Goal: Information Seeking & Learning: Learn about a topic

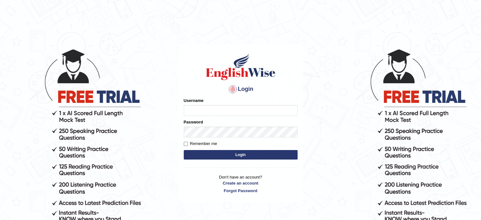
type input "Hitesh13_1"
click at [214, 150] on button "Login" at bounding box center [241, 154] width 114 height 9
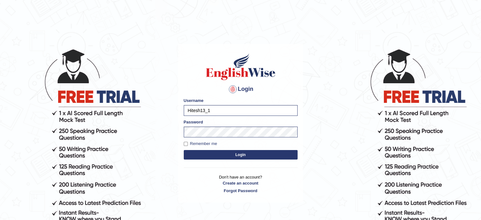
click at [215, 153] on button "Login" at bounding box center [241, 154] width 114 height 9
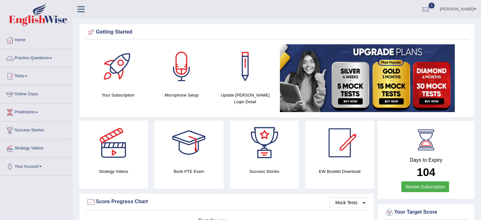
click at [20, 59] on link "Practice Questions" at bounding box center [36, 57] width 72 height 16
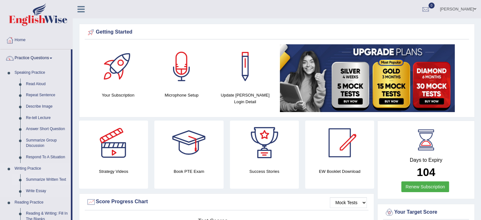
click at [31, 178] on link "Summarize Written Text" at bounding box center [47, 179] width 48 height 11
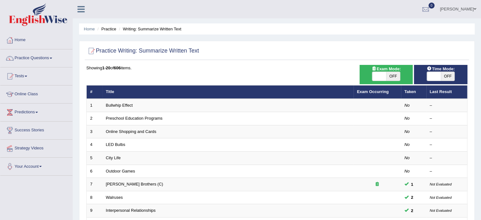
click at [395, 76] on span "OFF" at bounding box center [393, 76] width 14 height 9
checkbox input "true"
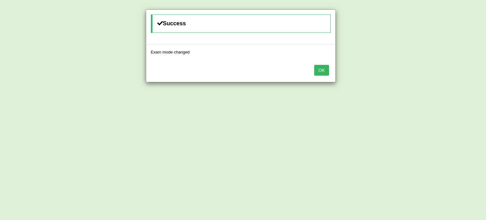
click at [325, 71] on button "OK" at bounding box center [321, 70] width 15 height 11
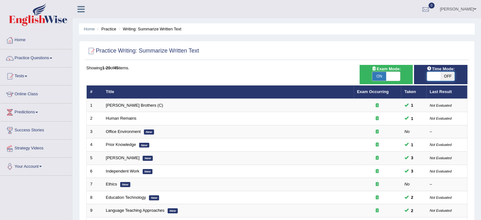
click at [433, 76] on span at bounding box center [434, 76] width 14 height 9
checkbox input "true"
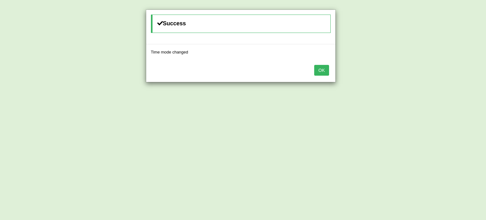
click at [321, 69] on button "OK" at bounding box center [321, 70] width 15 height 11
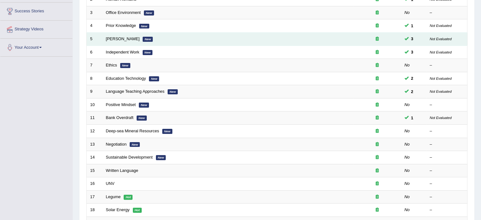
scroll to position [121, 0]
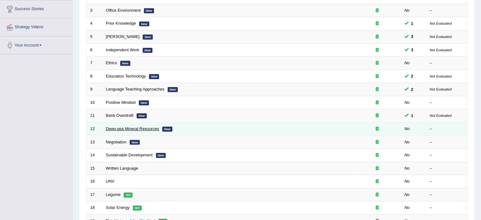
click at [121, 128] on link "Deep-sea Mineral Resources" at bounding box center [132, 128] width 53 height 5
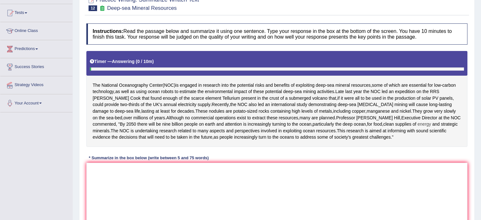
scroll to position [63, 0]
click at [187, 201] on textarea at bounding box center [276, 193] width 381 height 61
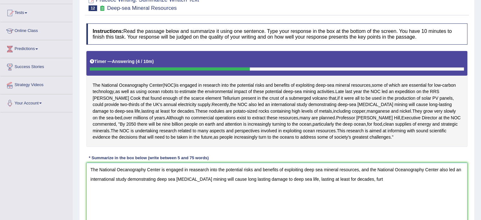
drag, startPoint x: 353, startPoint y: 199, endPoint x: 298, endPoint y: 198, distance: 54.7
click at [298, 198] on textarea "The National Oecanography Center is engaged in reasearch into the potential ris…" at bounding box center [276, 193] width 381 height 61
click at [315, 198] on textarea "The National Oecanography Center is engaged in reasearch into the potential ris…" at bounding box center [276, 193] width 381 height 61
click at [299, 197] on textarea "The National Oecanography Center is engaged in reasearch into the potential ris…" at bounding box center [276, 193] width 381 height 61
click at [323, 199] on textarea "The National Oecanography Center is engaged in reasearch into the potential ris…" at bounding box center [276, 193] width 381 height 61
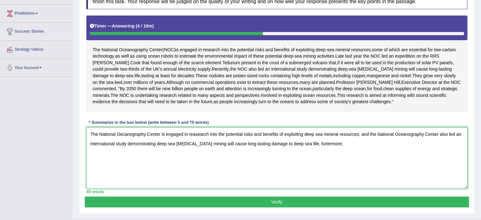
scroll to position [99, 0]
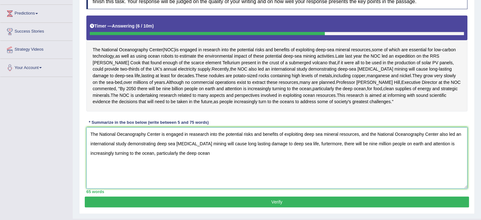
click at [216, 172] on textarea "The National Oecanography Center is engaged in reasearch into the potential ris…" at bounding box center [276, 157] width 381 height 61
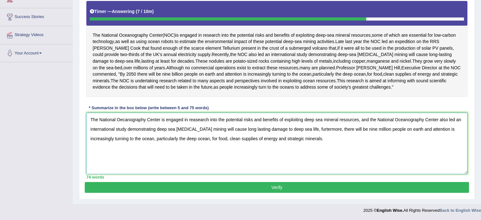
type textarea "The National Oecanography Center is engaged in reasearch into the potential ris…"
click at [235, 187] on button "Verify" at bounding box center [277, 187] width 384 height 11
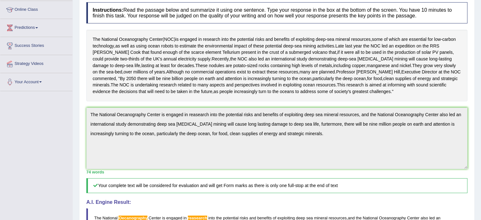
scroll to position [68, 0]
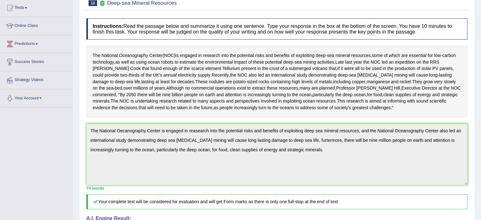
click at [81, 137] on div "Practice Writing: Summarize Written Text 12 Deep-sea Mineral Resources Instruct…" at bounding box center [277, 176] width 396 height 382
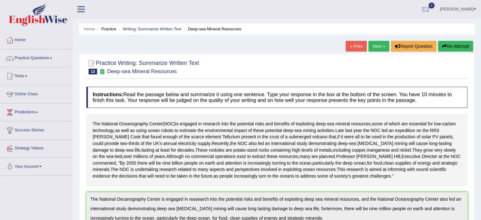
click at [451, 41] on button "Re-Attempt" at bounding box center [455, 46] width 35 height 11
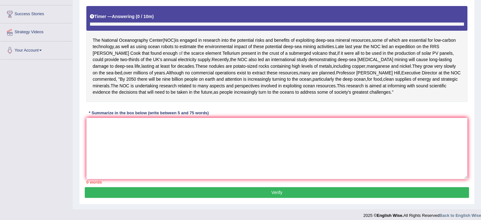
scroll to position [139, 0]
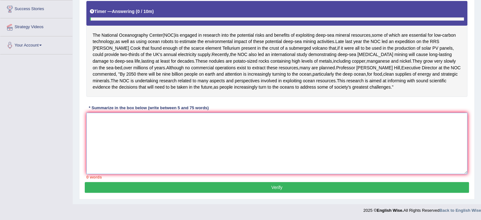
click at [247, 147] on textarea at bounding box center [276, 143] width 381 height 61
paste textarea "The National Oecanography Center is engaged in reasearch into the potential ris…"
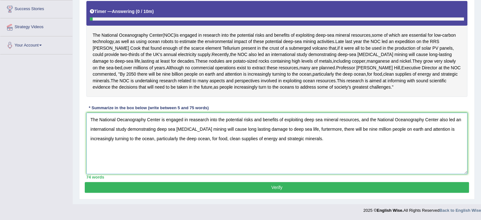
click at [124, 120] on textarea "The National Oecanography Center is engaged in reasearch into the potential ris…" at bounding box center [276, 143] width 381 height 61
click at [195, 121] on textarea "The National Oceanography Center is engaged in reasearch into the potential ris…" at bounding box center [276, 143] width 381 height 61
click at [305, 131] on textarea "The National Oceanography Center is engaged in research into the potential risk…" at bounding box center [276, 143] width 381 height 61
type textarea "The National Oceanography Center is engaged in research into the potential risk…"
click at [298, 184] on button "Verify" at bounding box center [277, 187] width 384 height 11
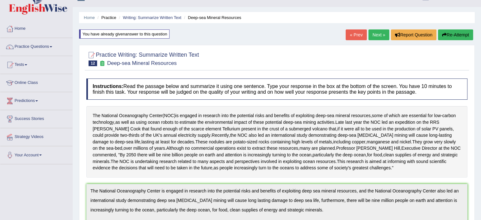
scroll to position [0, 0]
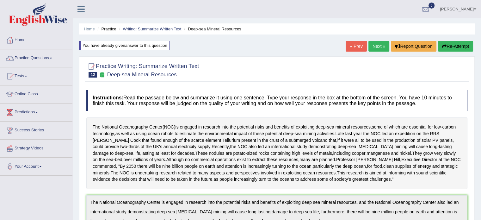
click at [376, 48] on link "Next »" at bounding box center [378, 46] width 21 height 11
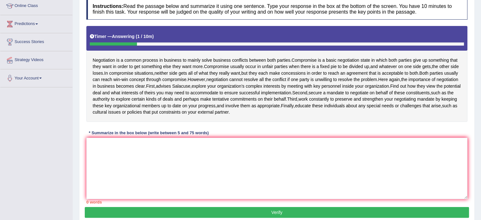
scroll to position [89, 0]
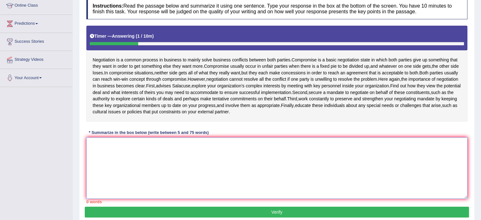
click at [185, 172] on textarea at bounding box center [276, 167] width 381 height 61
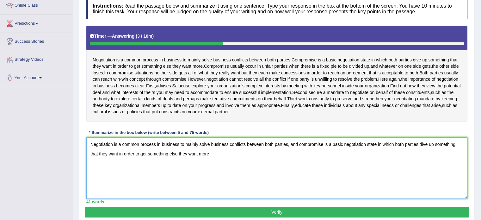
click at [184, 173] on textarea "Negotiation is a common process in business to mainly solve business conflicts …" at bounding box center [276, 167] width 381 height 61
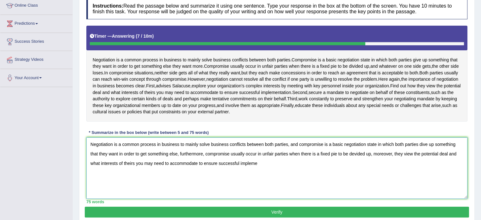
drag, startPoint x: 339, startPoint y: 161, endPoint x: 371, endPoint y: 164, distance: 32.1
click at [371, 164] on textarea "Negotiation is a common process in business to mainly solve business conflicts …" at bounding box center [276, 167] width 381 height 61
click at [343, 159] on textarea "Negotiation is a common process in business to mainly solve business conflicts …" at bounding box center [276, 167] width 381 height 61
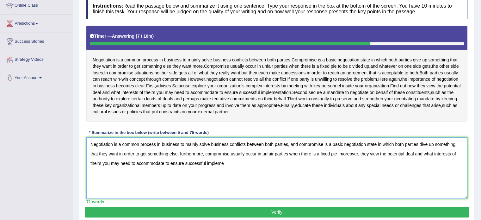
click at [340, 189] on textarea "Negotiation is a common process in business to mainly solve business conflicts …" at bounding box center [276, 167] width 381 height 61
click at [339, 159] on textarea "Negotiation is a common process in business to mainly solve business conflicts …" at bounding box center [276, 167] width 381 height 61
click at [325, 176] on textarea "Negotiation is a common process in business to mainly solve business conflicts …" at bounding box center [276, 167] width 381 height 61
click at [422, 151] on textarea "Negotiation is a common process in business to mainly solve business conflicts …" at bounding box center [276, 167] width 381 height 61
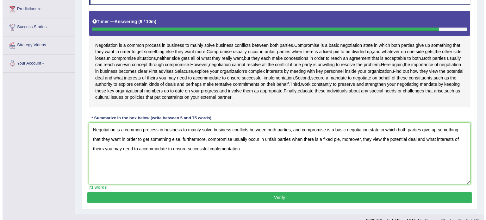
scroll to position [103, 0]
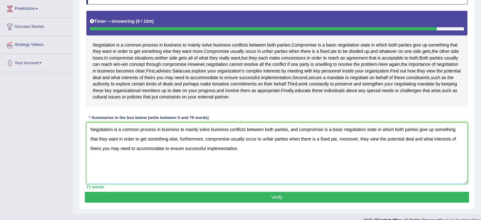
type textarea "Negotiation is a common process in business to mainly solve business conflicts …"
click at [219, 199] on button "Verify" at bounding box center [277, 197] width 384 height 11
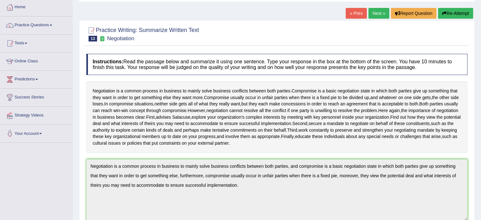
scroll to position [0, 0]
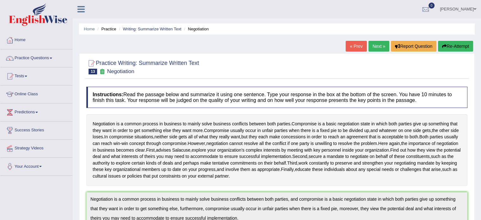
click at [377, 44] on link "Next »" at bounding box center [378, 46] width 21 height 11
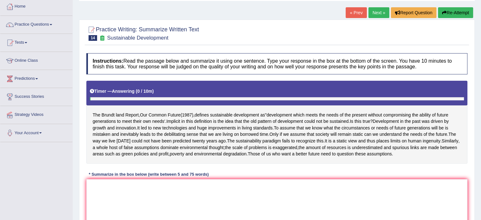
scroll to position [34, 0]
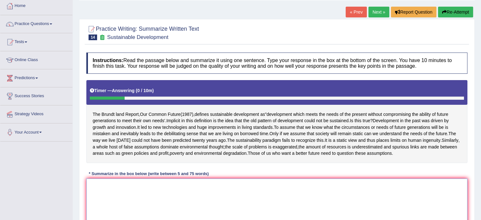
click at [212, 200] on textarea at bounding box center [276, 208] width 381 height 61
type textarea "G"
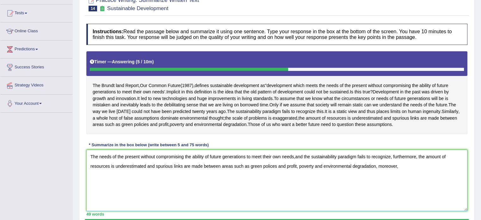
scroll to position [63, 0]
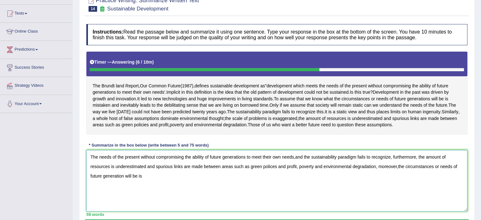
click at [123, 188] on textarea "The needs of the present without compromising the ability of future generations…" at bounding box center [276, 180] width 381 height 61
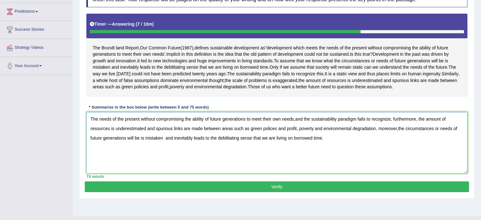
scroll to position [97, 0]
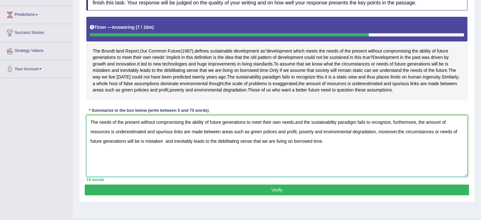
click at [297, 135] on textarea "The needs of the present without compromising the ability of future generations…" at bounding box center [276, 145] width 381 height 61
click at [273, 145] on textarea "The needs of the present without compromising the ability of future generations…" at bounding box center [276, 145] width 381 height 61
click at [400, 142] on textarea "The needs of the present without compromising the ability of future generations…" at bounding box center [276, 145] width 381 height 61
type textarea "The needs of the present without compromising the ability of future generations…"
click at [301, 195] on button "Verify" at bounding box center [277, 189] width 384 height 11
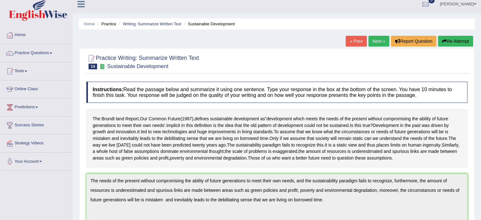
scroll to position [0, 0]
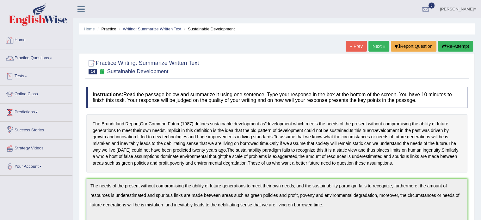
click at [43, 59] on link "Practice Questions" at bounding box center [36, 57] width 72 height 16
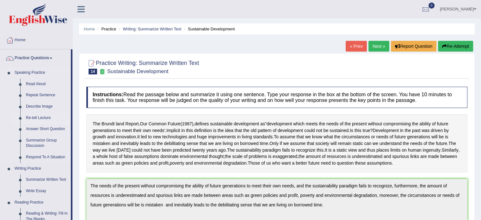
click at [40, 116] on link "Re-tell Lecture" at bounding box center [47, 117] width 48 height 11
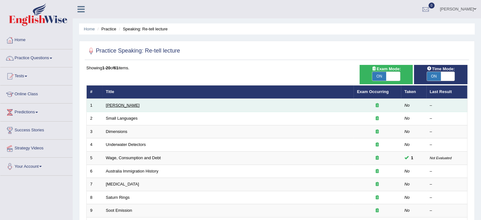
click at [108, 106] on link "[PERSON_NAME]" at bounding box center [123, 105] width 34 height 5
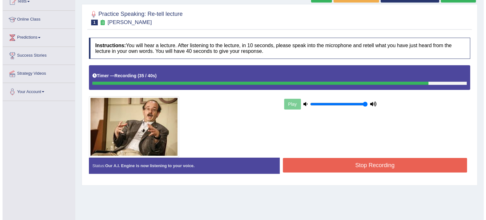
scroll to position [95, 0]
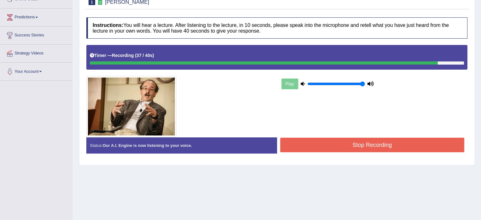
click at [320, 145] on button "Stop Recording" at bounding box center [372, 145] width 184 height 15
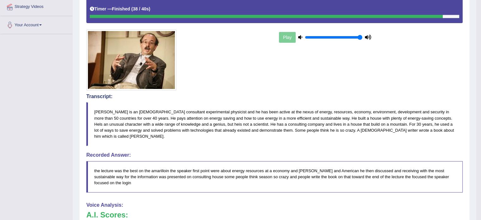
scroll to position [141, 0]
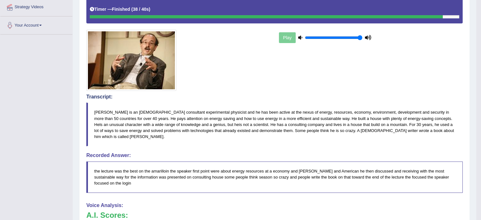
click at [320, 145] on div "Instructions: You will hear a lecture. After listening to the lecture, in 10 se…" at bounding box center [274, 159] width 379 height 383
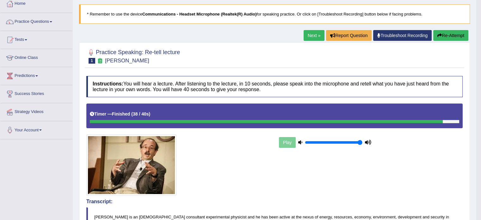
scroll to position [36, 0]
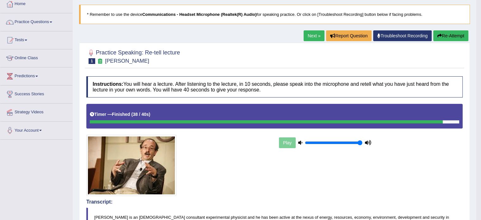
click at [449, 36] on button "Re-Attempt" at bounding box center [450, 35] width 35 height 11
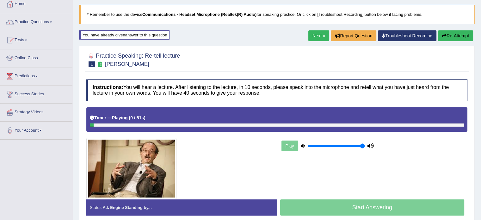
click at [313, 214] on div "Start Answering" at bounding box center [372, 208] width 191 height 18
click at [313, 212] on div "Start Answering" at bounding box center [372, 208] width 191 height 18
click at [291, 144] on div "Play" at bounding box center [327, 146] width 95 height 16
click at [341, 122] on div "Timer — Playing ( 3 / 51s ) Skip" at bounding box center [277, 117] width 374 height 11
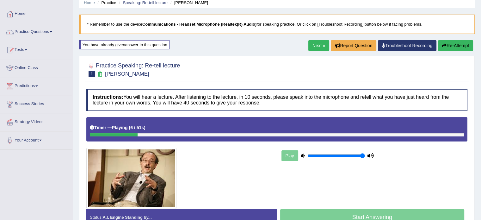
scroll to position [25, 0]
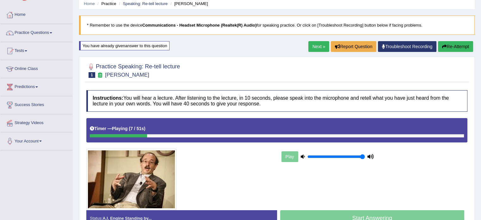
click at [460, 45] on button "Re-Attempt" at bounding box center [455, 46] width 35 height 11
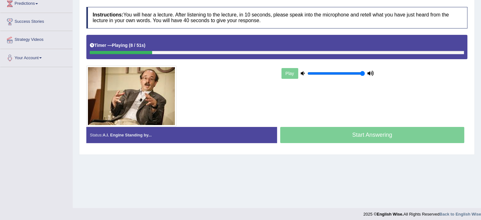
scroll to position [109, 0]
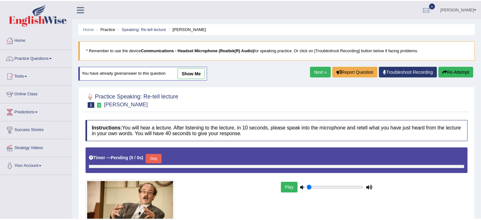
scroll to position [112, 0]
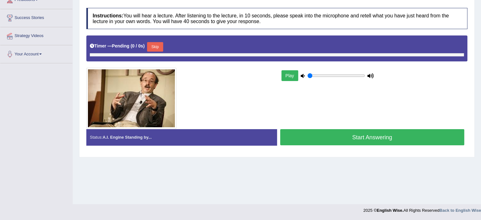
type input "1"
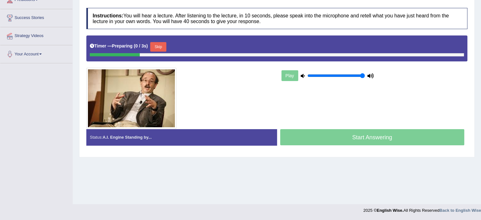
scroll to position [109, 0]
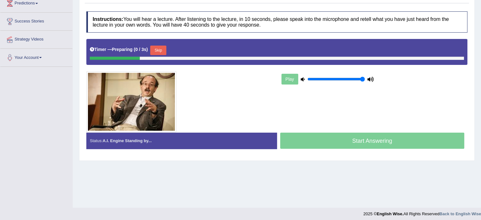
click at [382, 139] on div "Start Answering" at bounding box center [372, 141] width 191 height 18
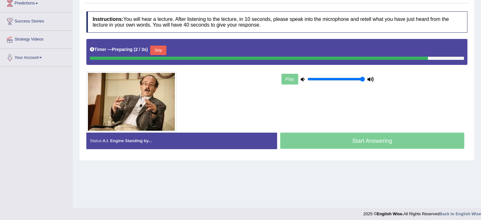
click at [160, 50] on button "Skip" at bounding box center [158, 50] width 16 height 9
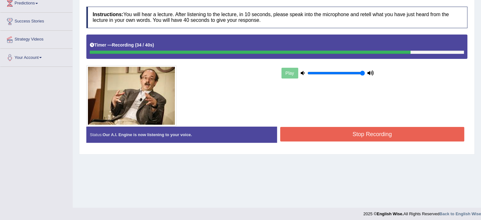
click at [334, 135] on button "Stop Recording" at bounding box center [372, 134] width 184 height 15
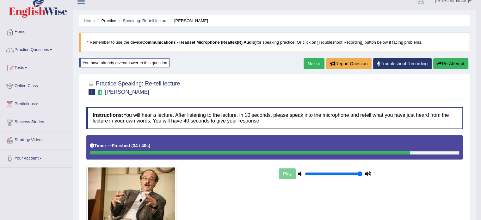
scroll to position [5, 0]
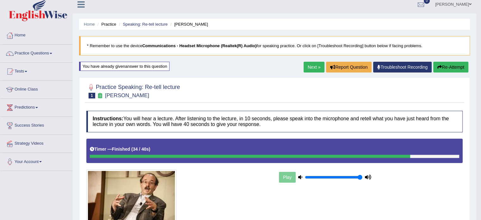
click at [313, 67] on link "Next »" at bounding box center [314, 67] width 21 height 11
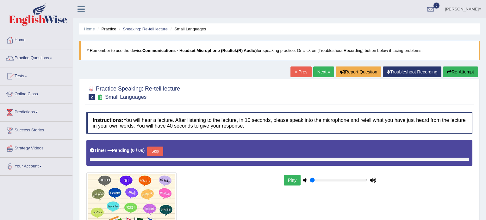
type input "1"
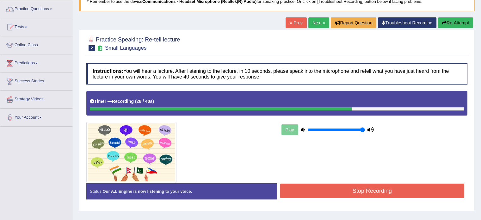
scroll to position [49, 0]
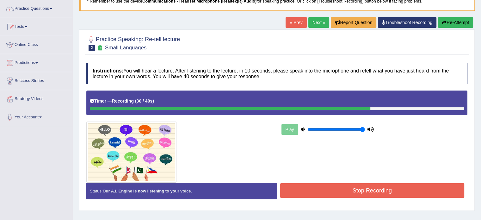
click at [342, 185] on button "Stop Recording" at bounding box center [372, 190] width 184 height 15
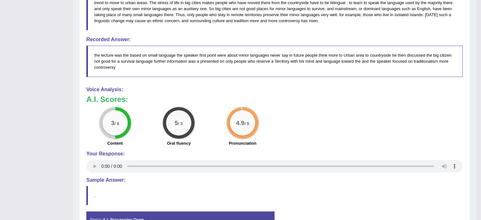
scroll to position [296, 0]
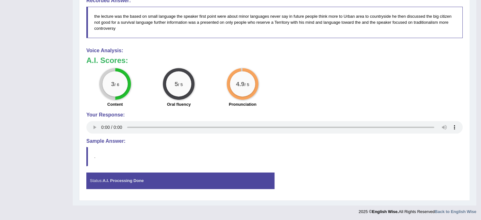
click at [249, 177] on div "Status: A.I. Processing Done" at bounding box center [180, 180] width 188 height 16
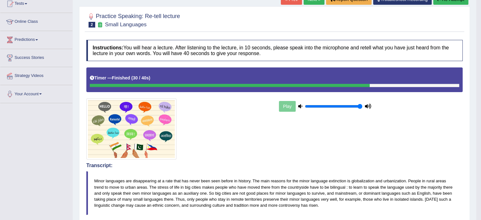
scroll to position [0, 0]
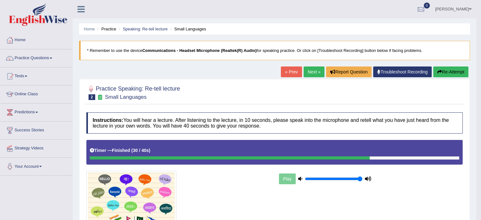
click at [447, 69] on button "Re-Attempt" at bounding box center [450, 71] width 35 height 11
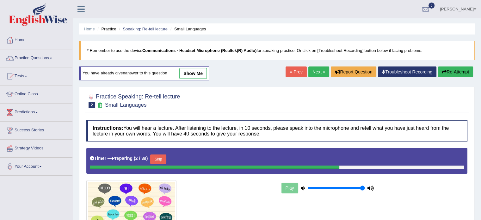
click at [163, 158] on button "Skip" at bounding box center [158, 158] width 16 height 9
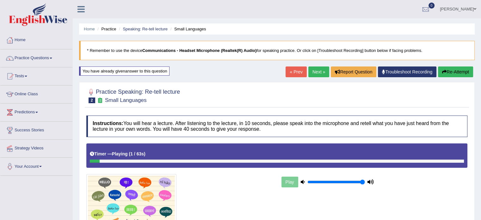
click at [316, 169] on div "Play" at bounding box center [276, 189] width 387 height 92
click at [319, 160] on div at bounding box center [277, 160] width 374 height 3
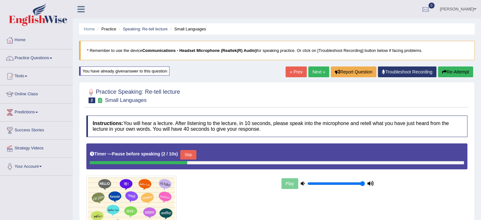
click at [191, 158] on div "Skip" at bounding box center [188, 155] width 16 height 11
click at [187, 153] on button "Skip" at bounding box center [188, 154] width 16 height 9
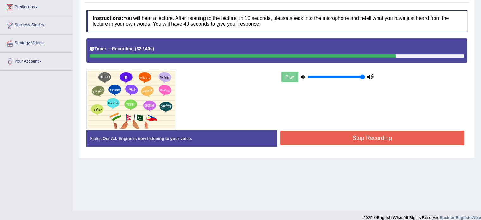
scroll to position [106, 0]
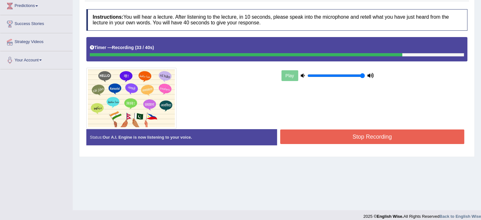
click at [310, 139] on button "Stop Recording" at bounding box center [372, 136] width 184 height 15
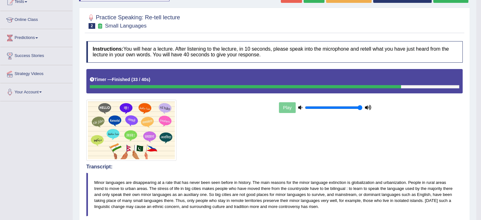
scroll to position [0, 0]
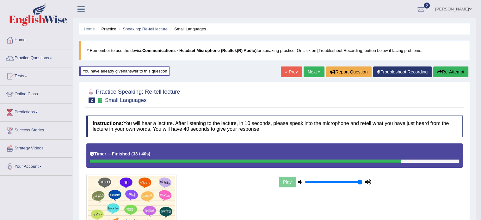
click at [312, 69] on link "Next »" at bounding box center [314, 71] width 21 height 11
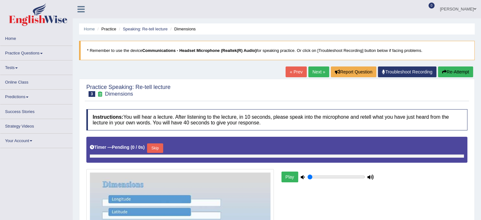
type input "1"
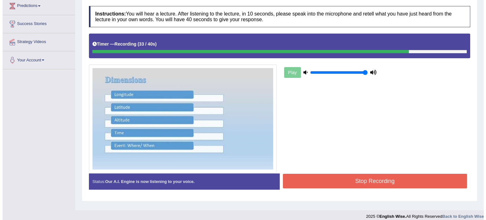
scroll to position [112, 0]
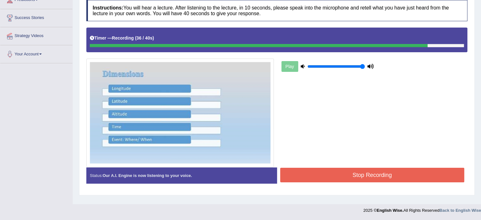
click at [360, 172] on button "Stop Recording" at bounding box center [372, 175] width 184 height 15
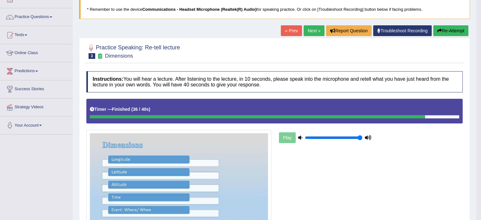
scroll to position [0, 0]
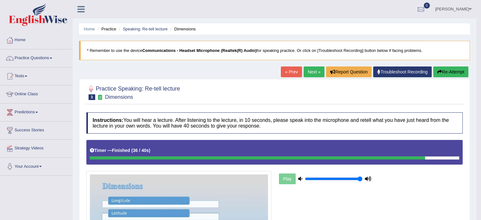
click at [309, 69] on link "Next »" at bounding box center [314, 71] width 21 height 11
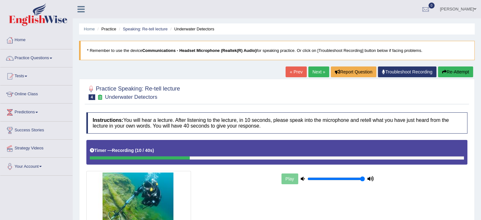
click at [447, 74] on button "Re-Attempt" at bounding box center [455, 71] width 35 height 11
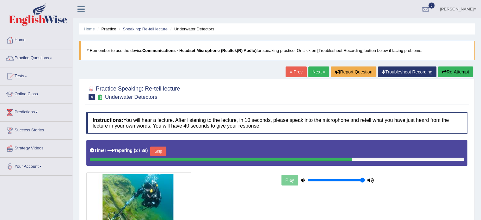
click at [157, 149] on button "Skip" at bounding box center [158, 150] width 16 height 9
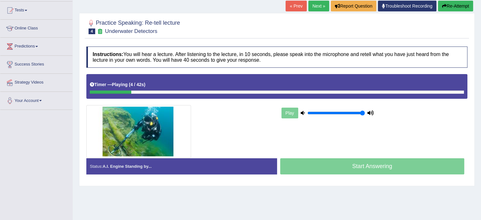
scroll to position [65, 0]
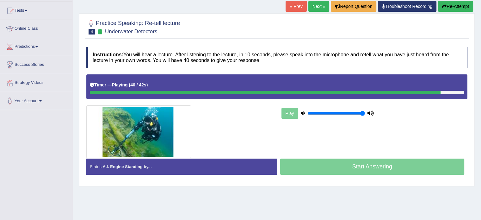
click at [290, 111] on div "Play" at bounding box center [327, 113] width 95 height 16
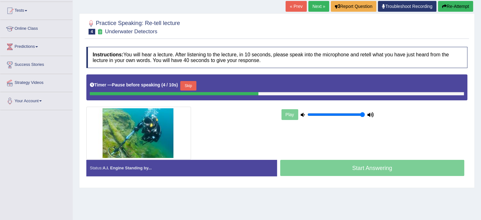
click at [196, 87] on button "Skip" at bounding box center [188, 85] width 16 height 9
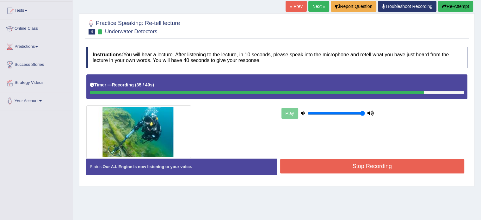
drag, startPoint x: 296, startPoint y: 146, endPoint x: 329, endPoint y: 159, distance: 35.5
click at [329, 159] on div "Instructions: You will hear a lecture. After listening to the lecture, in 10 se…" at bounding box center [277, 113] width 384 height 139
click at [330, 164] on button "Stop Recording" at bounding box center [372, 166] width 184 height 15
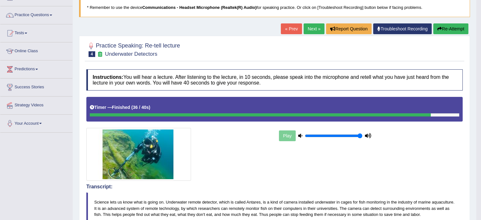
scroll to position [42, 0]
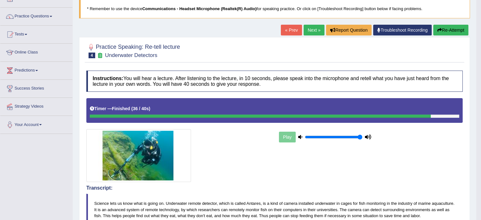
click at [315, 31] on link "Next »" at bounding box center [314, 30] width 21 height 11
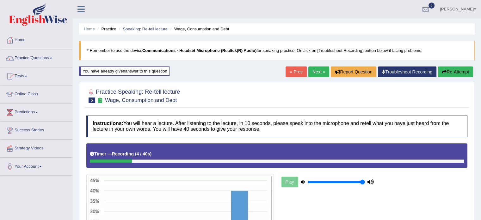
click at [446, 73] on button "Re-Attempt" at bounding box center [455, 71] width 35 height 11
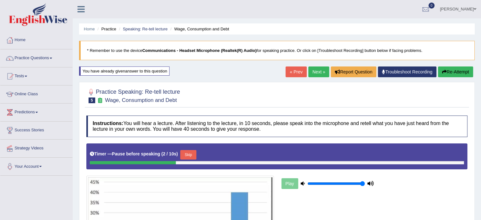
click at [186, 156] on button "Skip" at bounding box center [188, 154] width 16 height 9
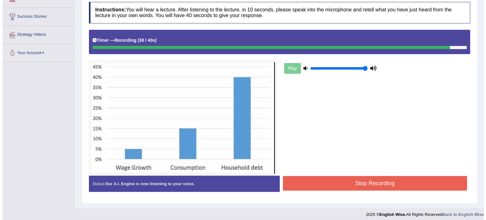
scroll to position [114, 0]
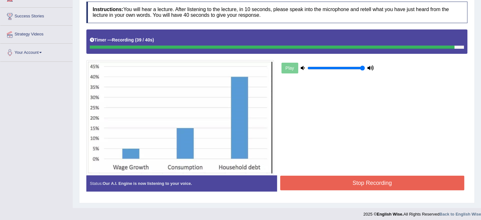
click at [315, 175] on button "Stop Recording" at bounding box center [372, 182] width 184 height 15
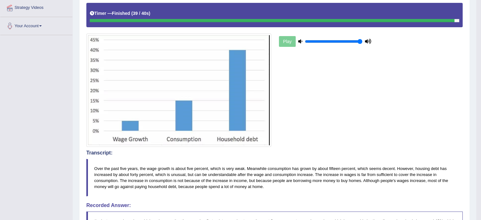
scroll to position [0, 0]
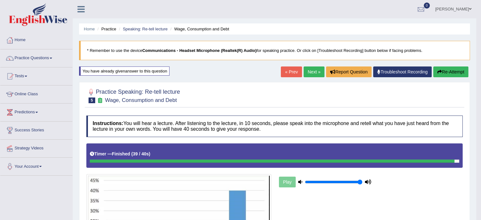
click at [133, 74] on div "You have already given answer to this question" at bounding box center [124, 70] width 90 height 9
click at [133, 75] on div "You have already given answer to this question" at bounding box center [124, 70] width 90 height 9
click at [291, 185] on div "Play" at bounding box center [325, 182] width 95 height 16
click at [282, 182] on div "Play" at bounding box center [325, 182] width 95 height 16
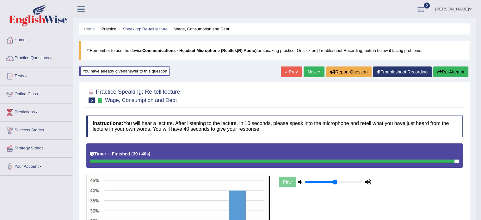
click at [336, 182] on input "range" at bounding box center [334, 181] width 58 height 5
drag, startPoint x: 341, startPoint y: 182, endPoint x: 374, endPoint y: 188, distance: 34.4
type input "1"
click at [362, 184] on input "range" at bounding box center [334, 181] width 58 height 5
click at [314, 70] on link "Next »" at bounding box center [314, 71] width 21 height 11
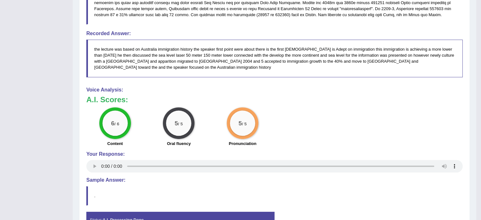
scroll to position [285, 0]
